Goal: Information Seeking & Learning: Learn about a topic

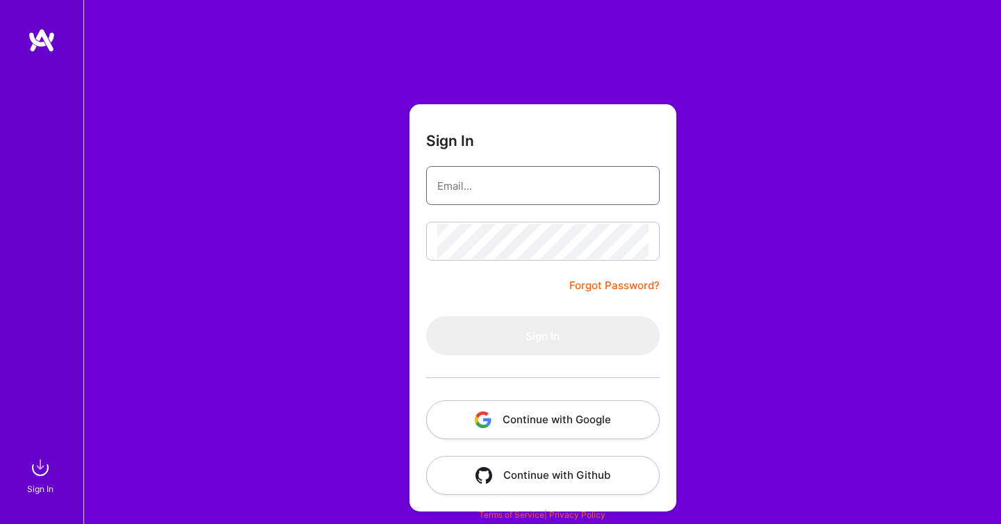
type input "[EMAIL_ADDRESS][DOMAIN_NAME]"
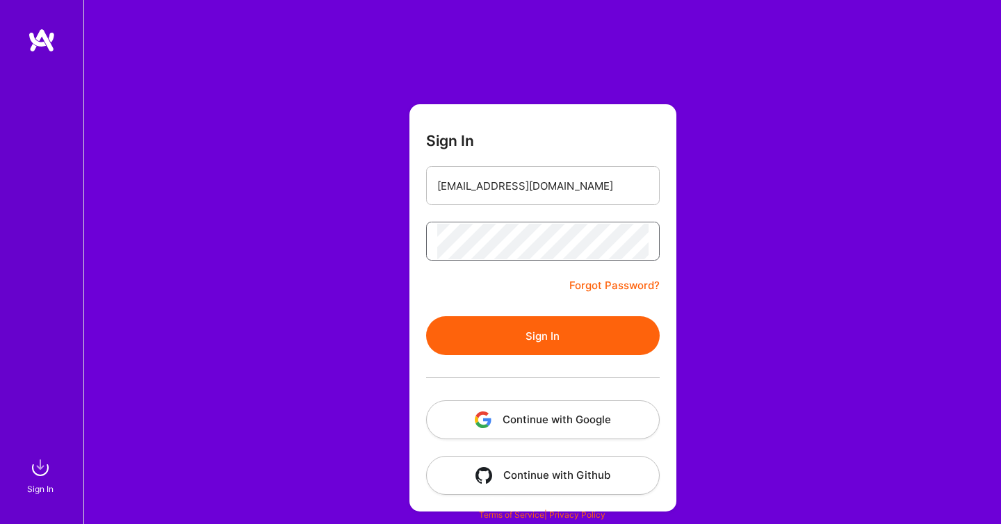
click at [426, 316] on button "Sign In" at bounding box center [543, 335] width 234 height 39
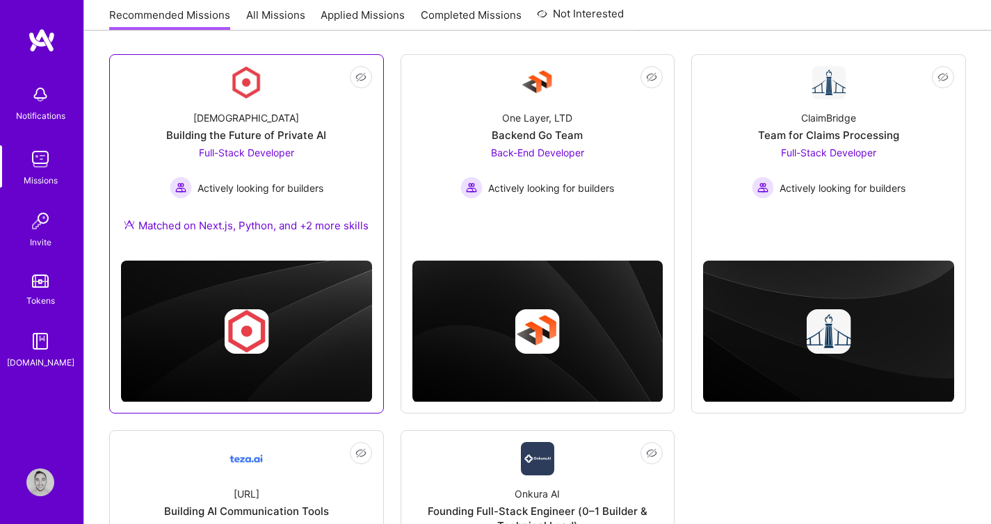
scroll to position [156, 0]
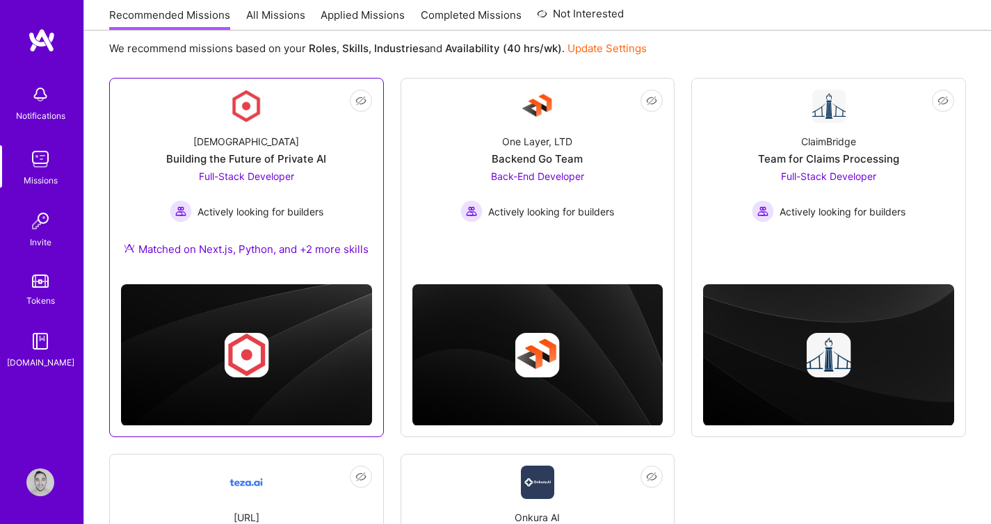
click at [317, 178] on div "Full-Stack Developer Actively looking for builders" at bounding box center [247, 196] width 154 height 54
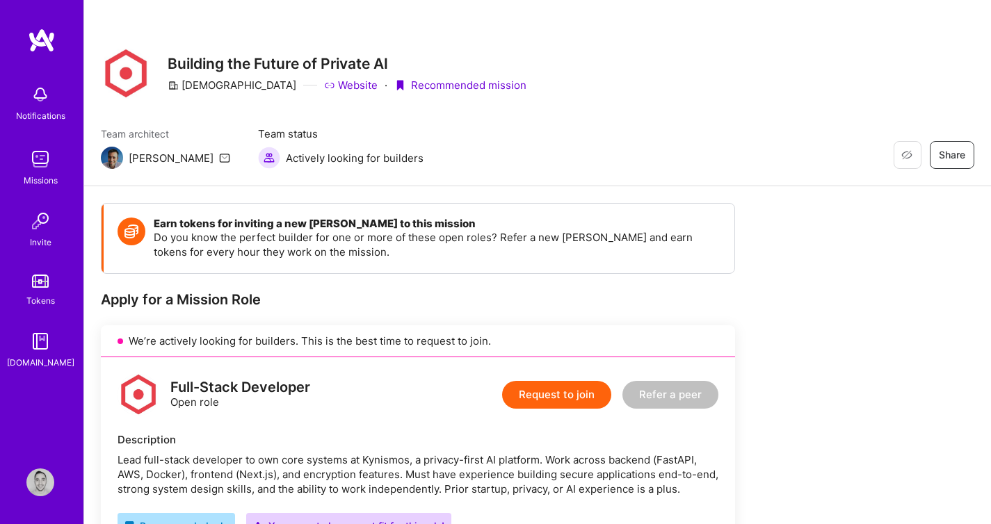
click at [324, 87] on link "Website" at bounding box center [351, 85] width 54 height 15
